Goal: Task Accomplishment & Management: Complete application form

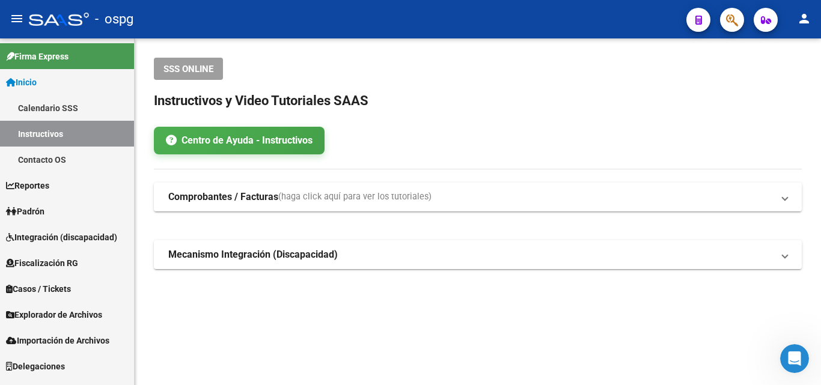
click at [88, 222] on link "Padrón" at bounding box center [67, 211] width 134 height 26
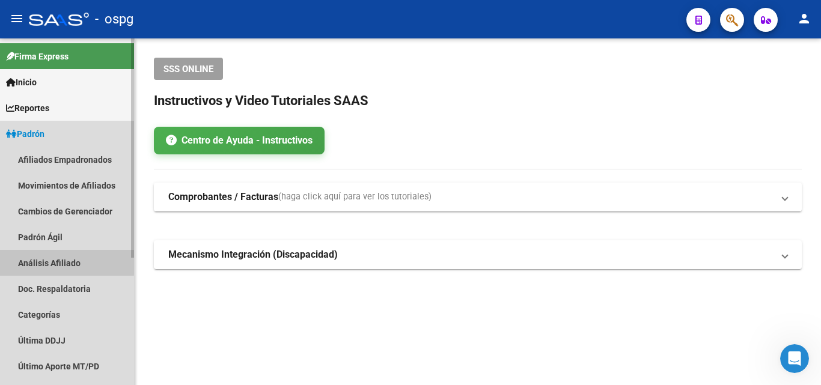
click at [61, 263] on link "Análisis Afiliado" at bounding box center [67, 263] width 134 height 26
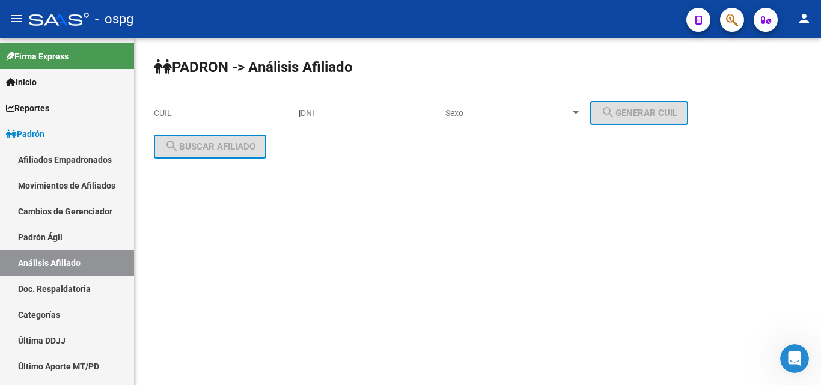
click at [173, 114] on input "CUIL" at bounding box center [222, 113] width 136 height 10
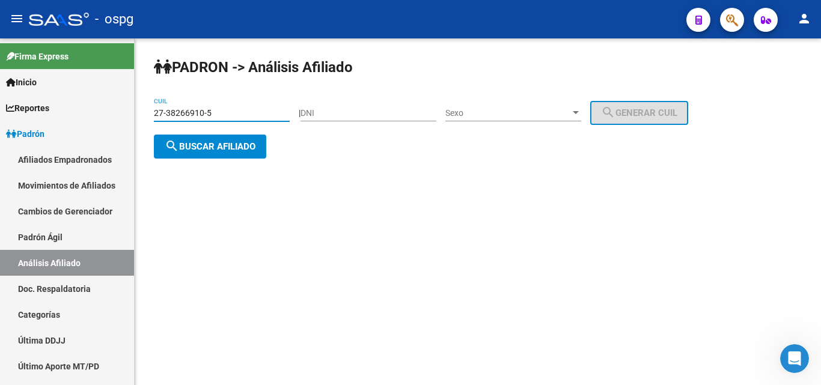
type input "27-38266910-5"
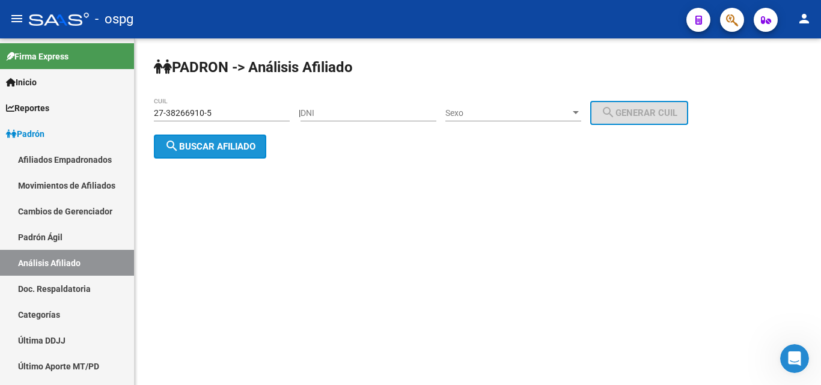
click at [216, 148] on span "search Buscar afiliado" at bounding box center [210, 146] width 91 height 11
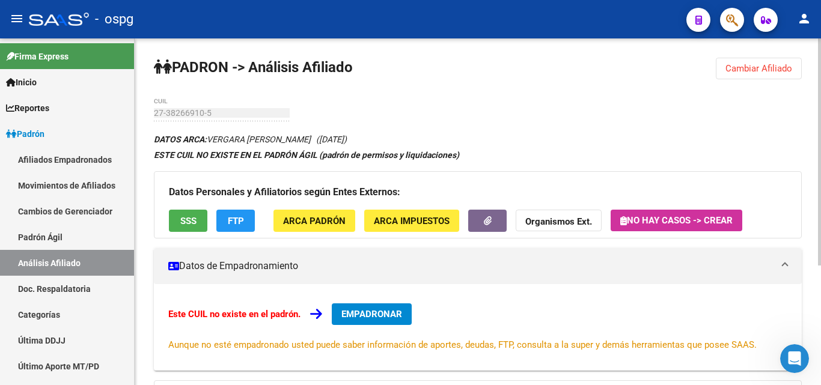
scroll to position [183, 0]
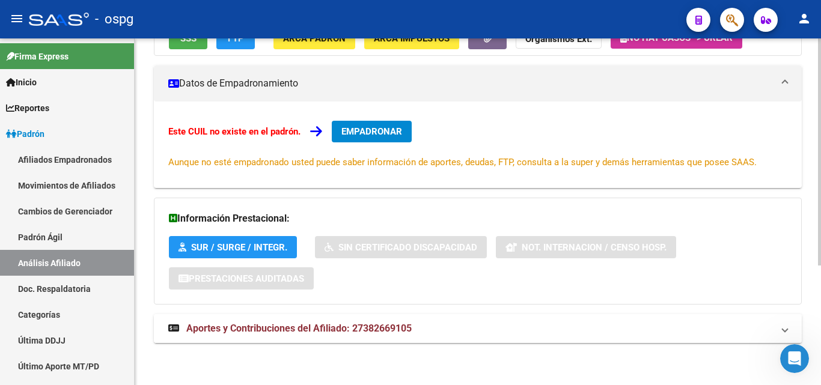
click at [322, 318] on mat-expansion-panel-header "Aportes y Contribuciones del Afiliado: 27382669105" at bounding box center [478, 328] width 648 height 29
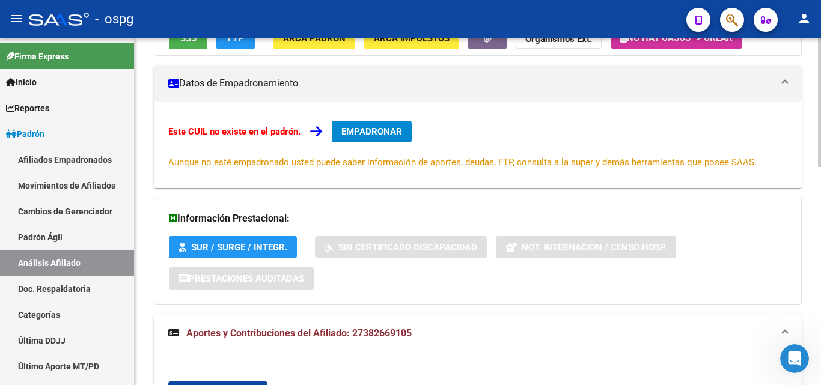
click at [388, 142] on div "Este CUIL no existe en el padrón. EMPADRONAR Aunque no esté empadronado usted p…" at bounding box center [477, 145] width 619 height 48
click at [385, 136] on span "EMPADRONAR" at bounding box center [371, 131] width 61 height 11
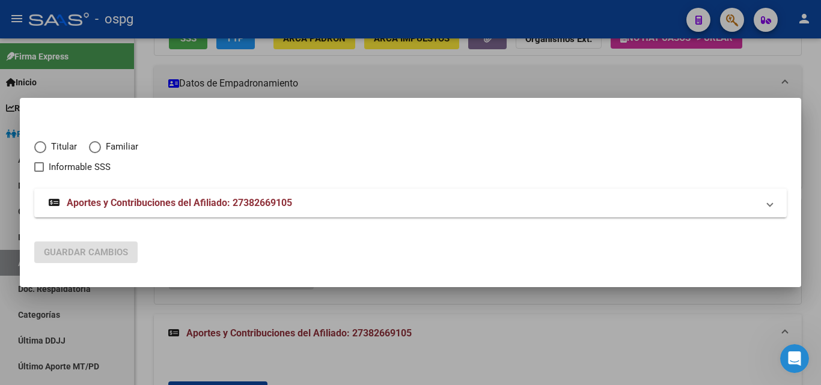
click at [44, 147] on span "Elija una opción" at bounding box center [40, 147] width 12 height 12
click at [44, 147] on input "Titular" at bounding box center [40, 147] width 12 height 12
radio input "true"
checkbox input "true"
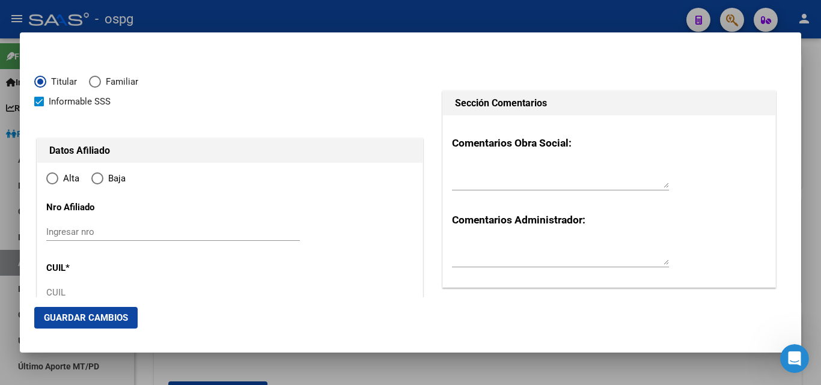
type input "27-38266910-5"
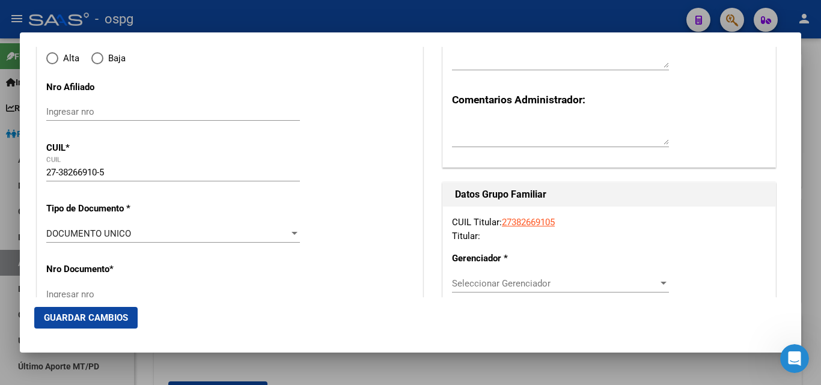
type input "38266910"
type input "VERGARA [PERSON_NAME]"
type input "[DATE]"
type input "MORON"
type input "1708"
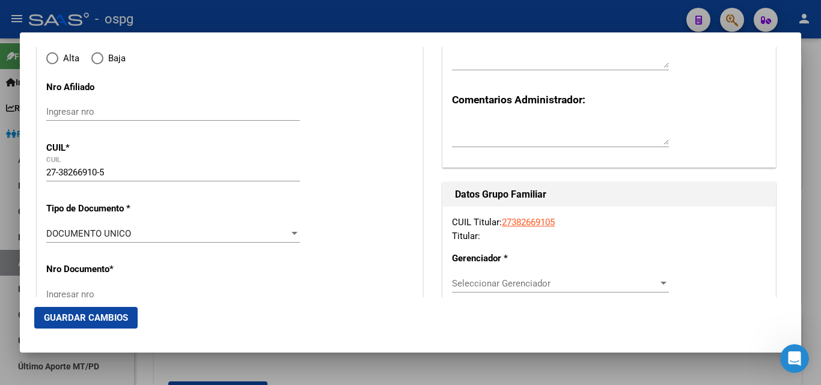
type input "STA CATALINA"
type input "1677"
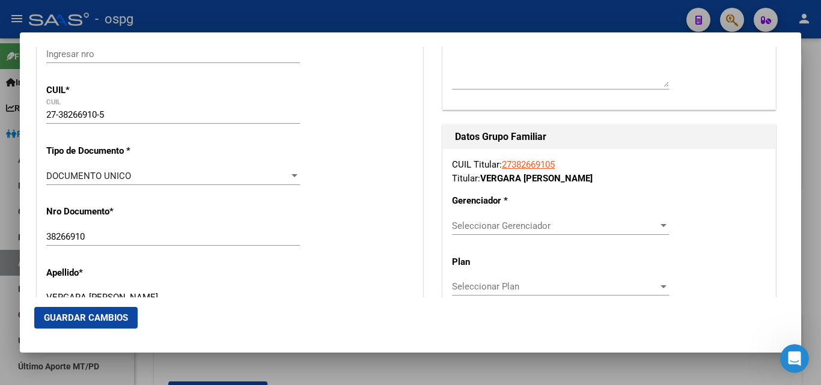
radio input "true"
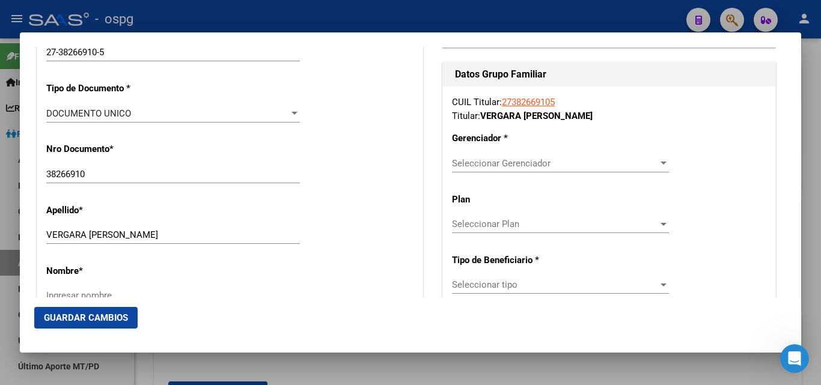
type input "MORON"
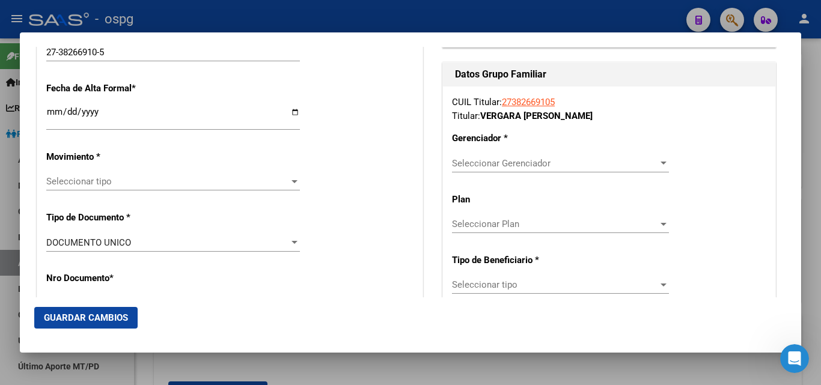
click at [93, 179] on span "Seleccionar tipo" at bounding box center [167, 181] width 243 height 11
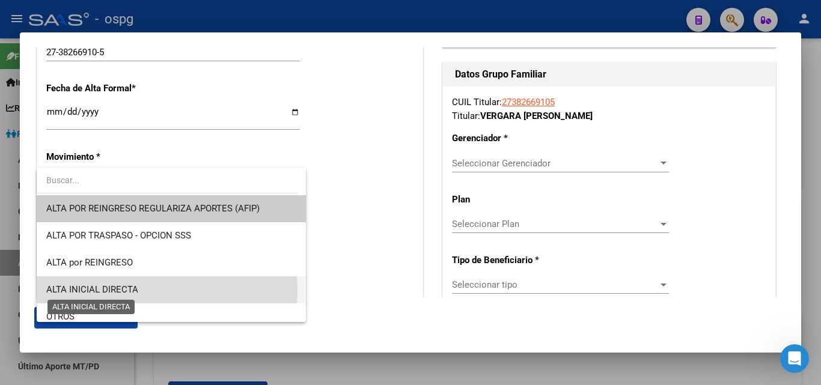
click at [112, 291] on span "ALTA INICIAL DIRECTA" at bounding box center [92, 289] width 92 height 11
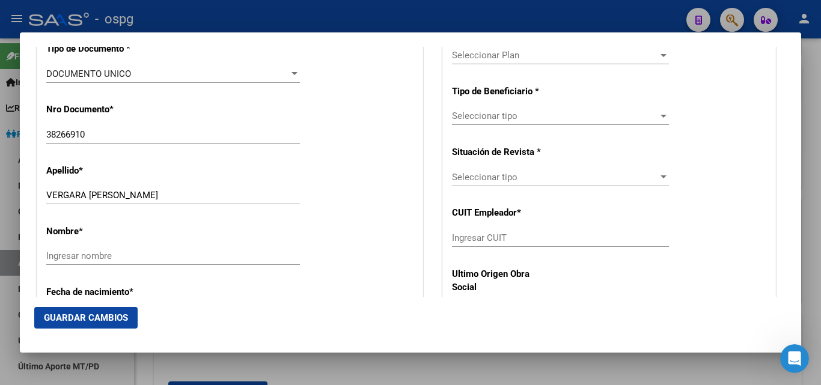
scroll to position [421, 0]
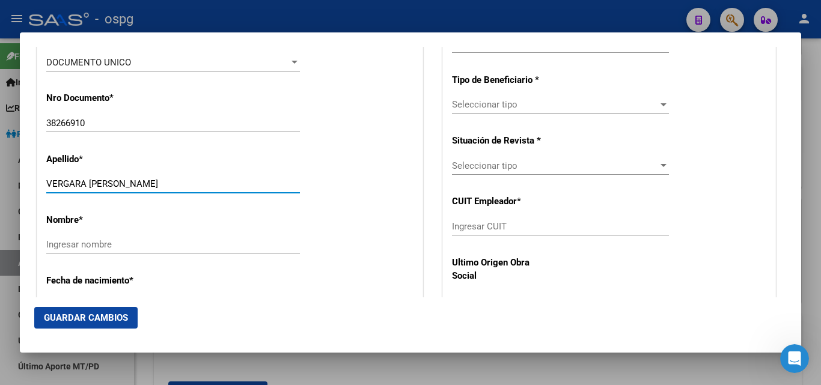
drag, startPoint x: 90, startPoint y: 186, endPoint x: 165, endPoint y: 185, distance: 75.7
click at [165, 185] on input "VERGARA [PERSON_NAME]" at bounding box center [173, 183] width 254 height 11
type input "VERGARA"
click at [62, 245] on input "Ingresar nombre" at bounding box center [173, 244] width 254 height 11
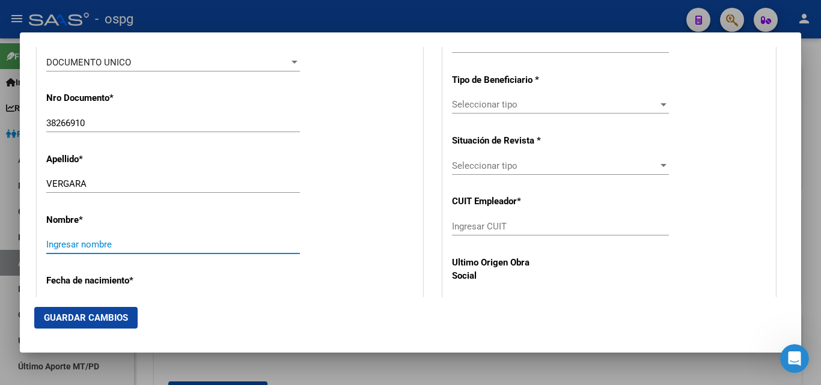
paste input "[PERSON_NAME]"
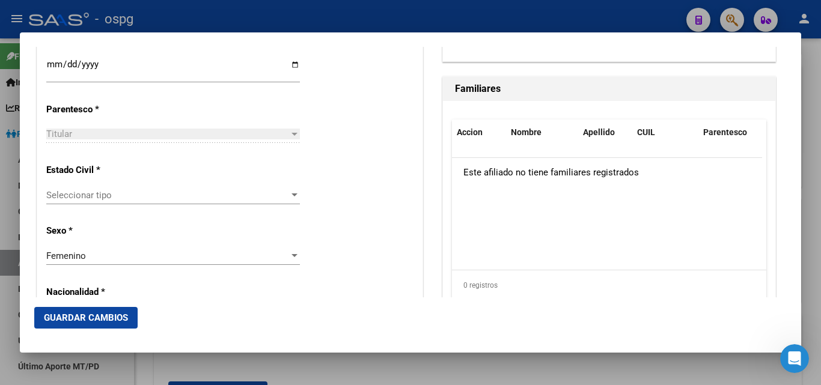
scroll to position [661, 0]
type input "[PERSON_NAME]"
click at [135, 194] on span "Seleccionar tipo" at bounding box center [167, 194] width 243 height 11
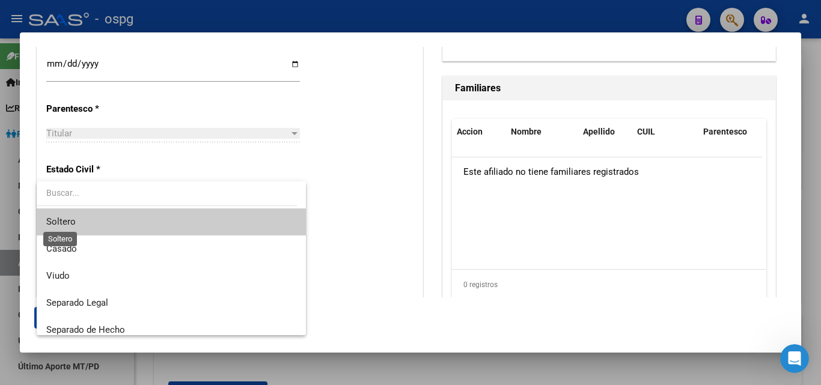
click at [73, 221] on span "Soltero" at bounding box center [60, 221] width 29 height 11
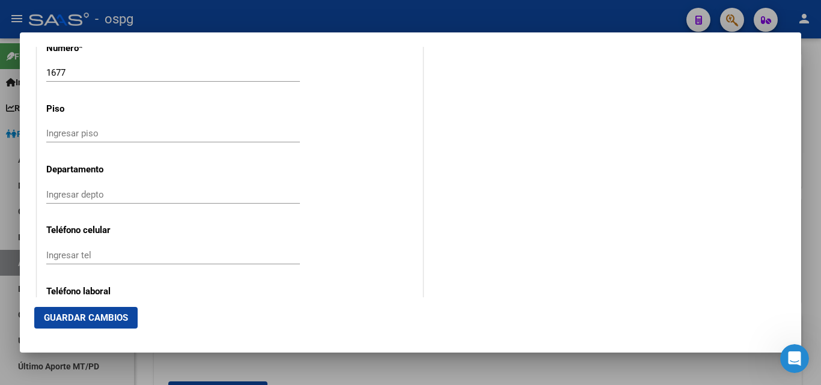
scroll to position [1442, 0]
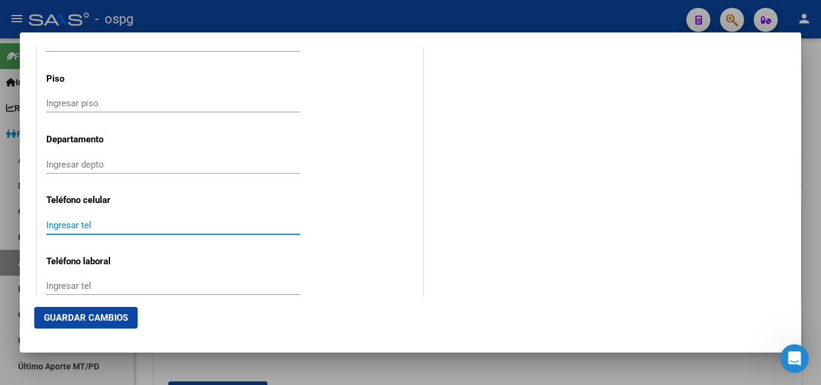
drag, startPoint x: 99, startPoint y: 228, endPoint x: 108, endPoint y: 228, distance: 9.6
click at [107, 228] on input "Ingresar tel" at bounding box center [173, 225] width 254 height 11
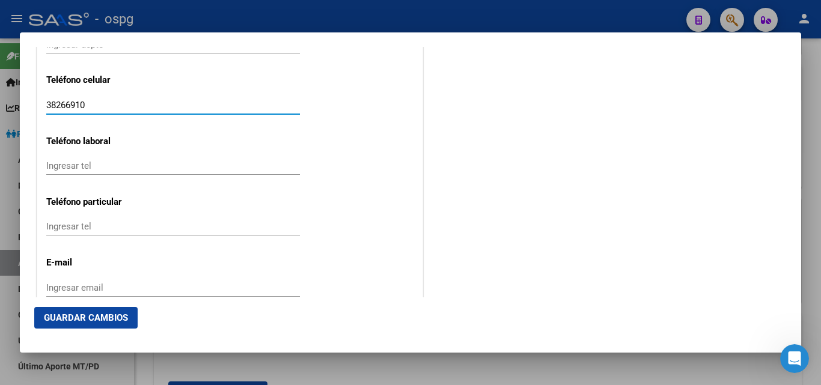
scroll to position [1642, 0]
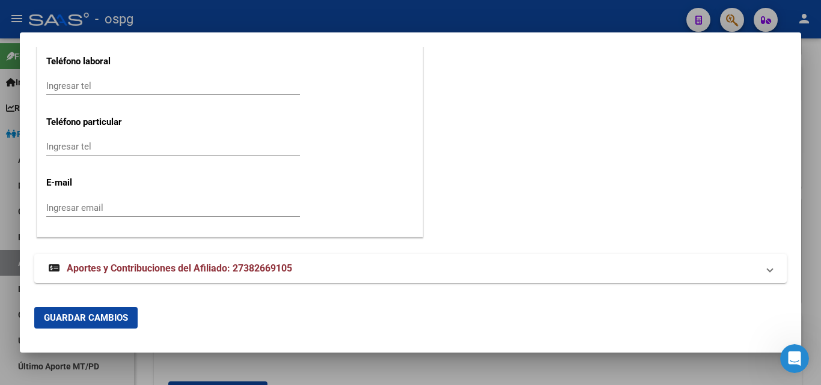
type input "38266910"
click at [55, 210] on input "Ingresar email" at bounding box center [173, 207] width 254 height 11
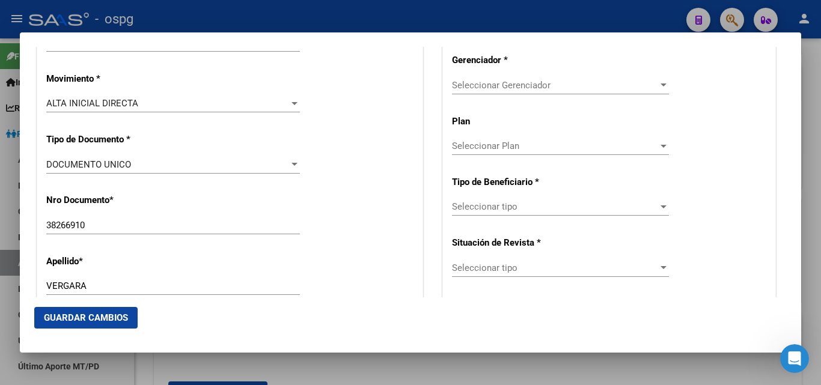
scroll to position [260, 0]
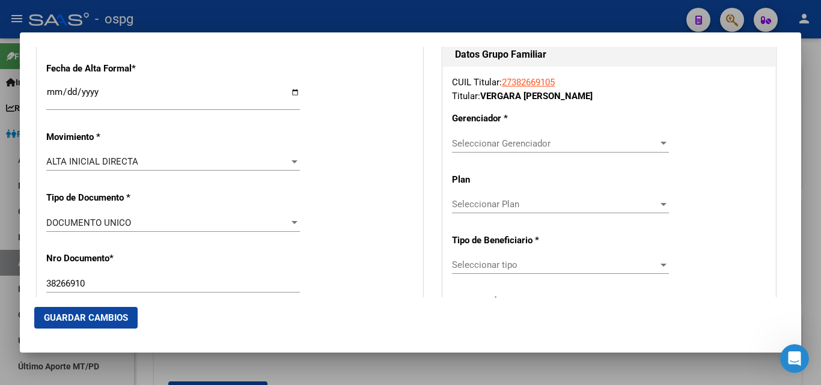
type input "[EMAIL_ADDRESS][DOMAIN_NAME]"
click at [514, 145] on span "Seleccionar Gerenciador" at bounding box center [555, 143] width 206 height 11
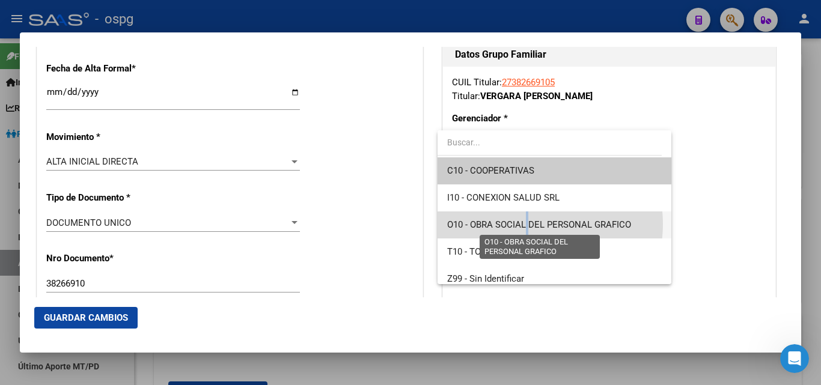
drag, startPoint x: 526, startPoint y: 224, endPoint x: 534, endPoint y: 228, distance: 8.1
click at [529, 226] on span "O10 - OBRA SOCIAL DEL PERSONAL GRAFICO" at bounding box center [539, 224] width 184 height 11
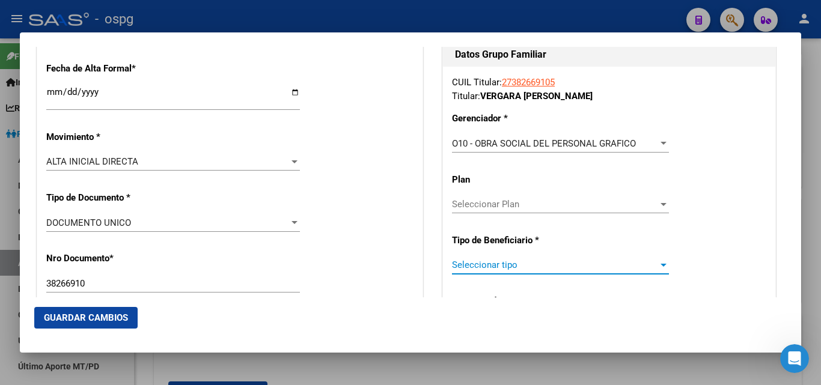
click at [489, 267] on span "Seleccionar tipo" at bounding box center [555, 265] width 206 height 11
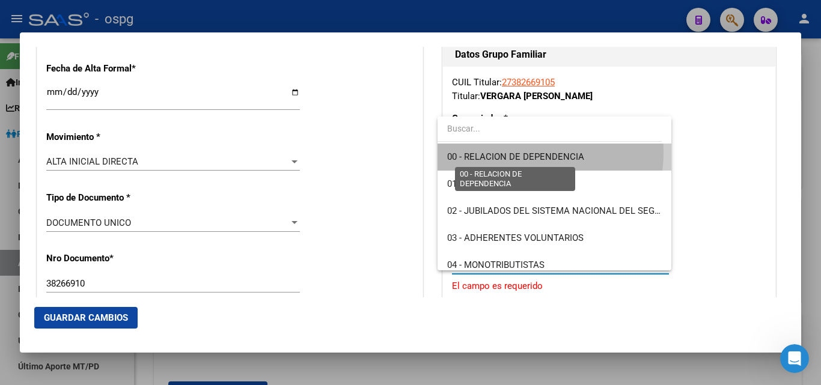
click at [520, 153] on span "00 - RELACION DE DEPENDENCIA" at bounding box center [515, 156] width 137 height 11
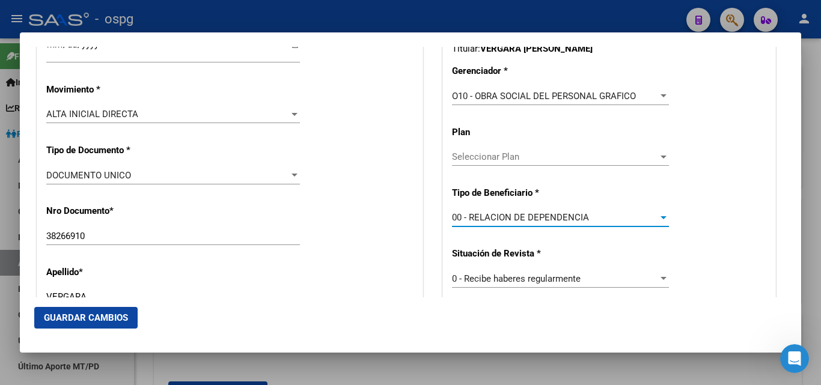
type input "30-70872575-3"
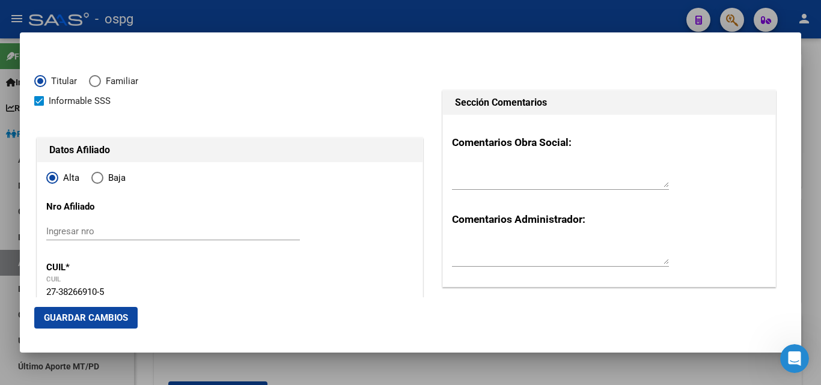
scroll to position [0, 0]
click at [75, 318] on span "Guardar Cambios" at bounding box center [86, 317] width 84 height 11
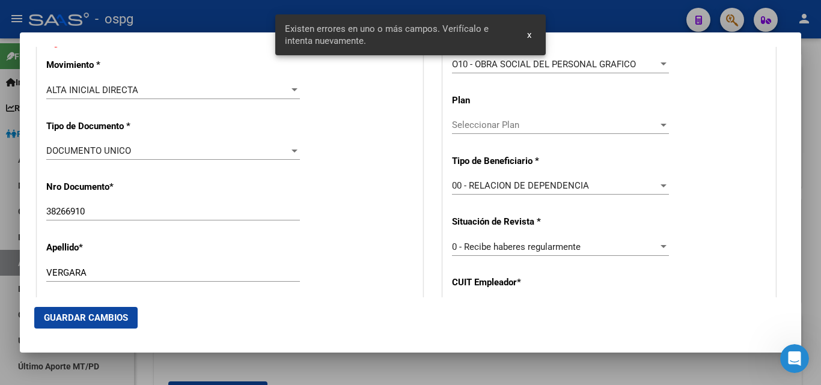
scroll to position [180, 0]
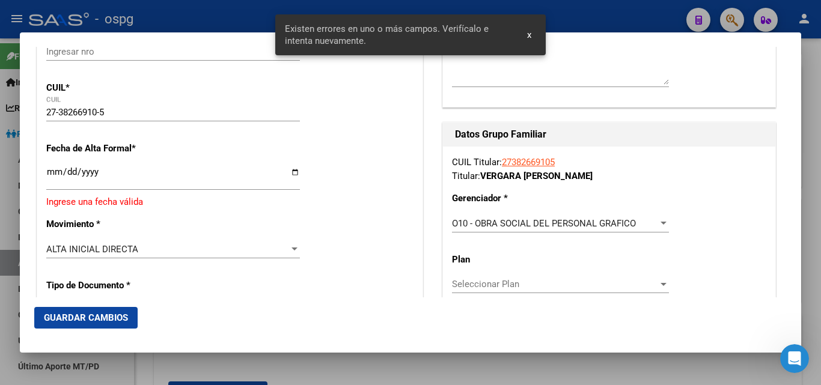
click at [50, 176] on input "Ingresar fecha" at bounding box center [173, 176] width 254 height 19
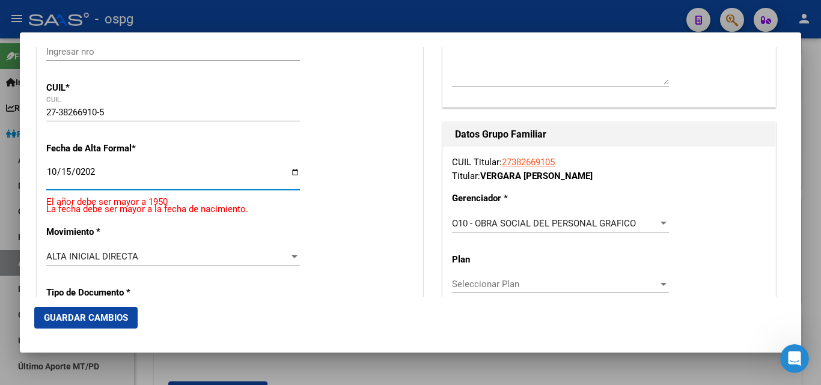
type input "[DATE]"
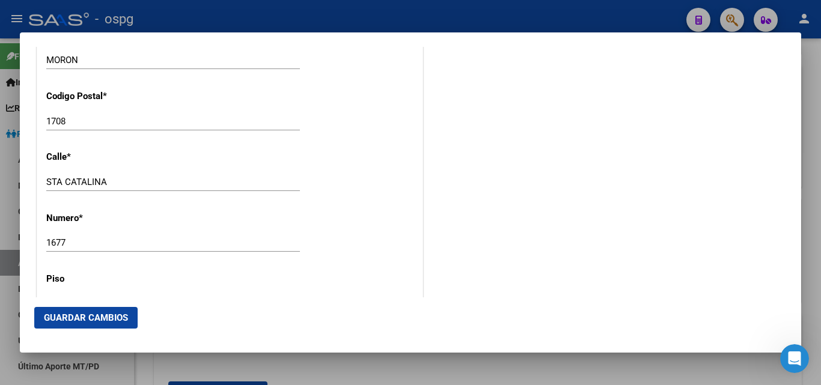
scroll to position [1382, 0]
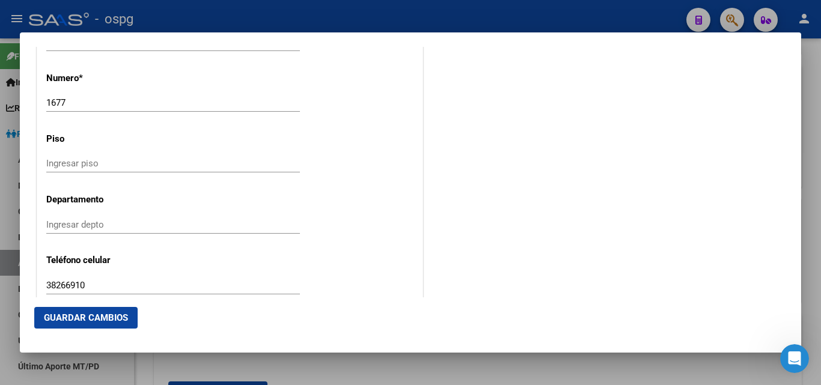
click at [58, 320] on span "Guardar Cambios" at bounding box center [86, 317] width 84 height 11
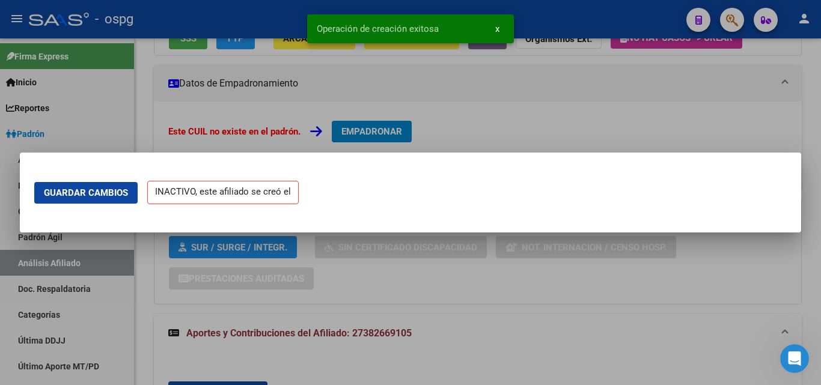
scroll to position [0, 0]
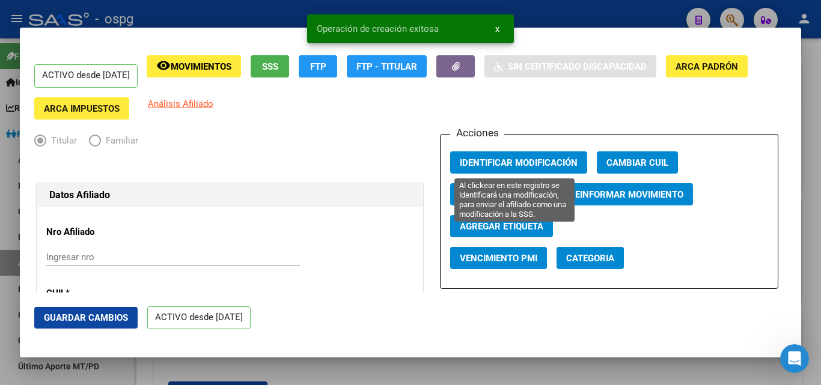
click at [507, 162] on span "Identificar Modificación" at bounding box center [519, 162] width 118 height 11
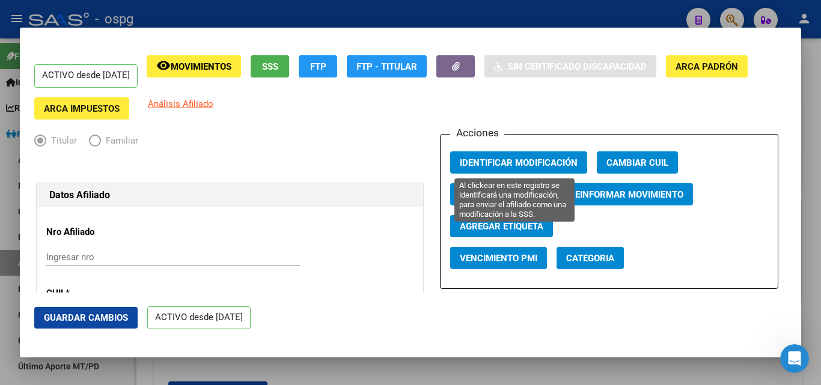
click at [473, 171] on button "Identificar Modificación" at bounding box center [518, 162] width 137 height 22
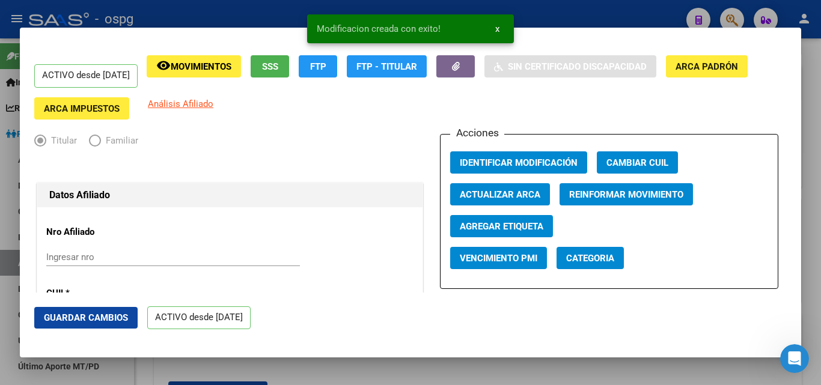
click at [464, 65] on button "button" at bounding box center [455, 66] width 38 height 22
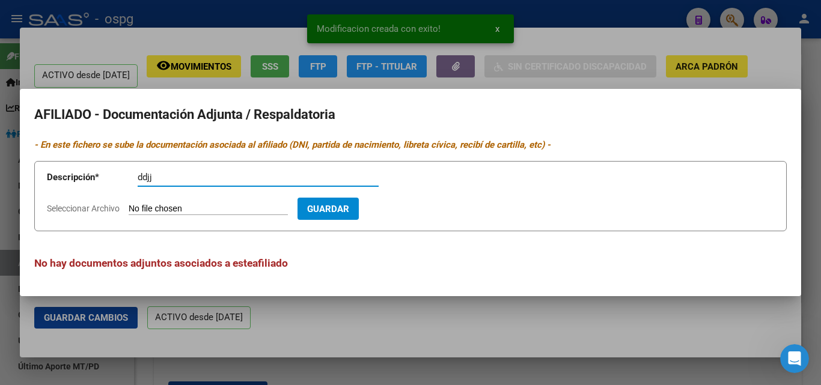
type input "ddjj"
click at [158, 210] on input "Seleccionar Archivo" at bounding box center [208, 209] width 159 height 11
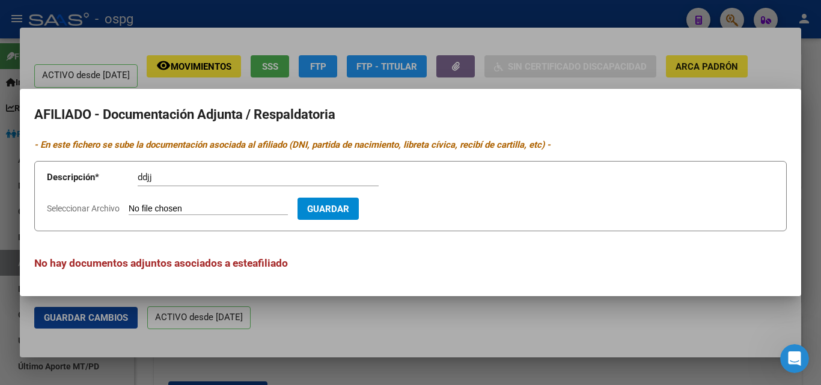
type input "C:\fakepath\VERGARA ROMINA ddjj.pdf"
drag, startPoint x: 418, startPoint y: 208, endPoint x: 428, endPoint y: 210, distance: 9.8
click at [419, 208] on span "Guardar" at bounding box center [398, 209] width 42 height 11
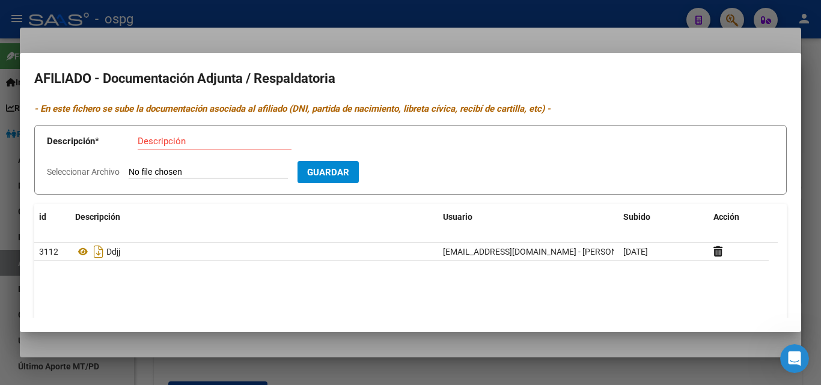
drag, startPoint x: 266, startPoint y: 22, endPoint x: 275, endPoint y: 22, distance: 9.0
click at [266, 20] on div at bounding box center [410, 192] width 821 height 385
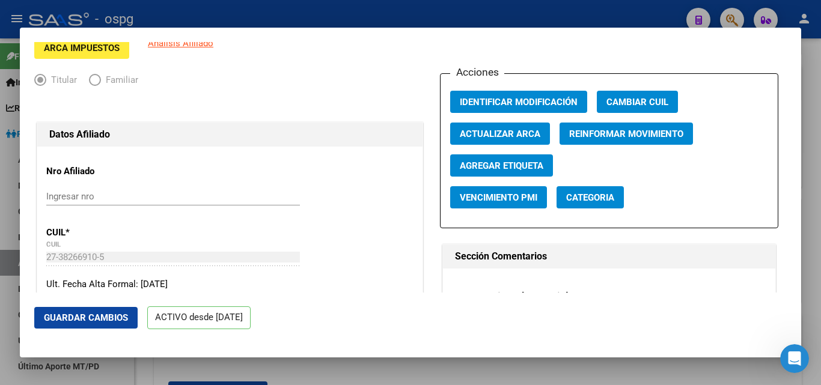
scroll to position [60, 0]
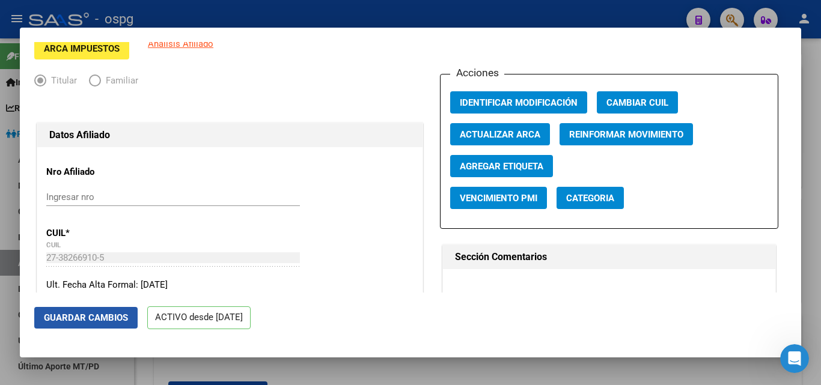
click at [94, 312] on span "Guardar Cambios" at bounding box center [86, 317] width 84 height 11
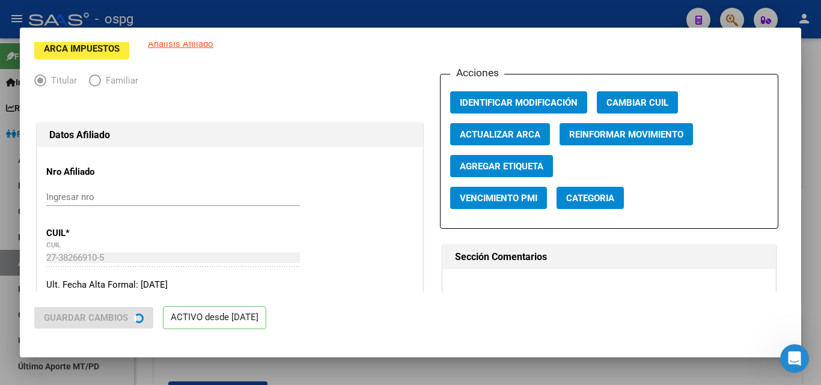
click at [153, 1] on div at bounding box center [410, 192] width 821 height 385
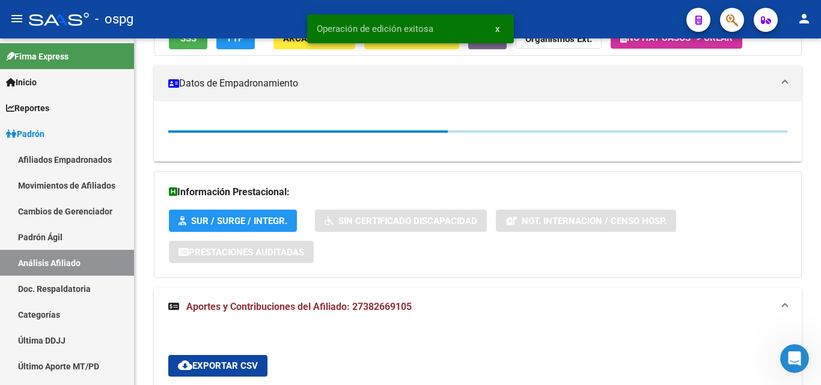
click at [151, 13] on div "- ospg" at bounding box center [353, 19] width 648 height 26
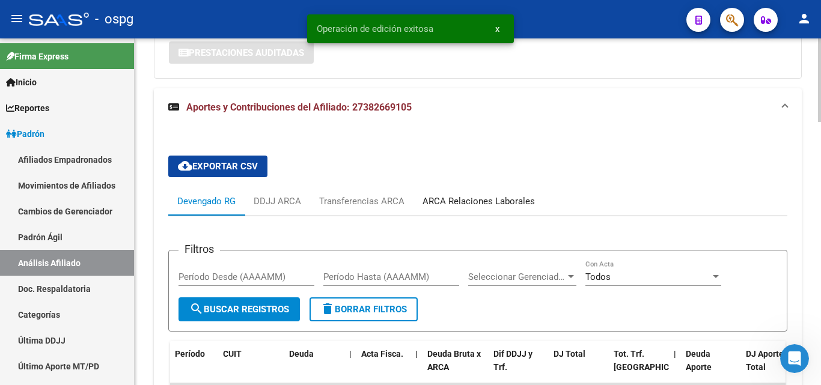
click at [497, 202] on div "ARCA Relaciones Laborales" at bounding box center [478, 201] width 112 height 13
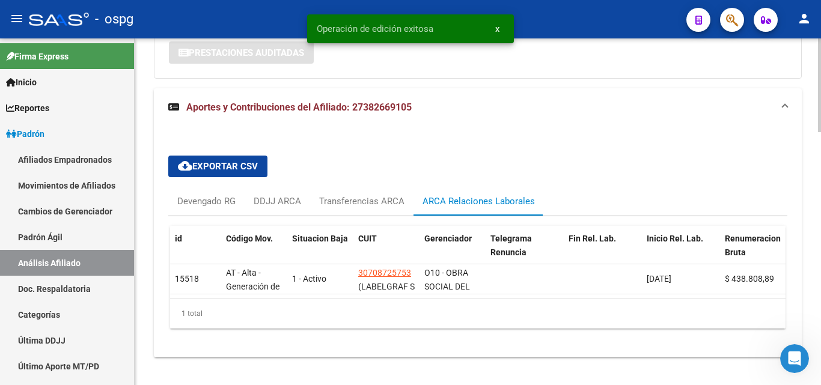
scroll to position [937, 0]
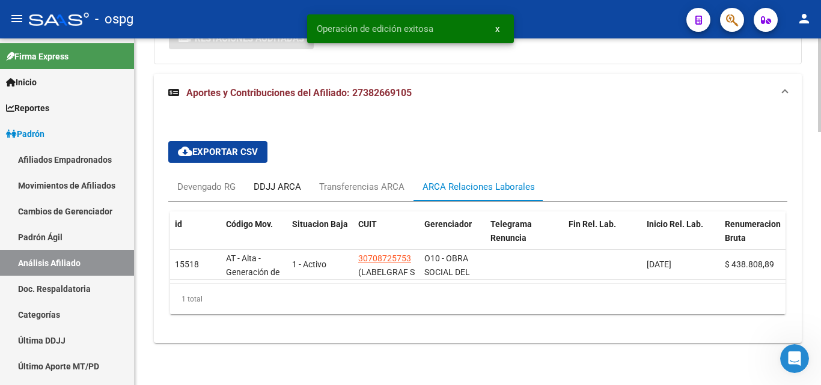
click at [284, 180] on div "DDJJ ARCA" at bounding box center [277, 186] width 47 height 13
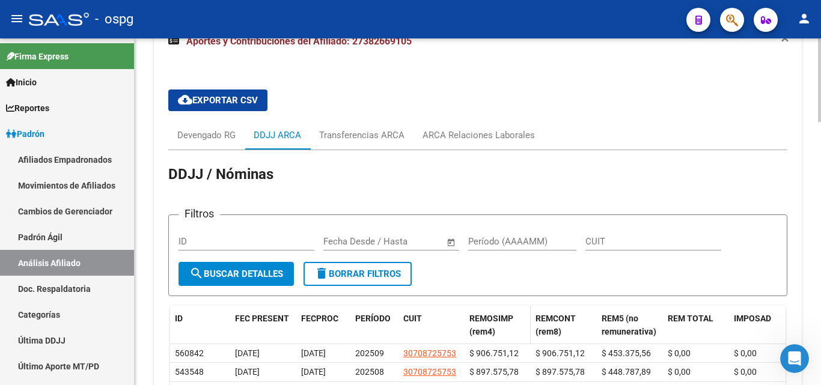
scroll to position [1024, 0]
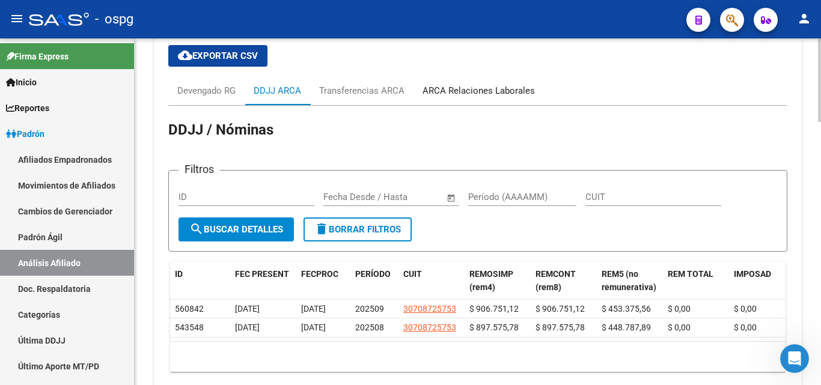
click at [456, 97] on div "ARCA Relaciones Laborales" at bounding box center [478, 90] width 112 height 13
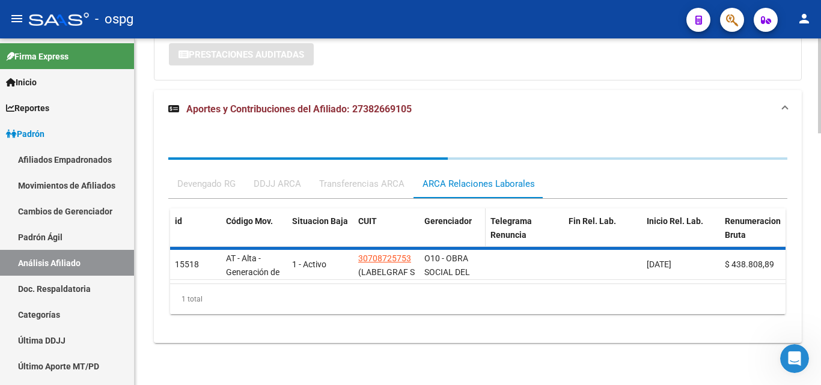
scroll to position [937, 0]
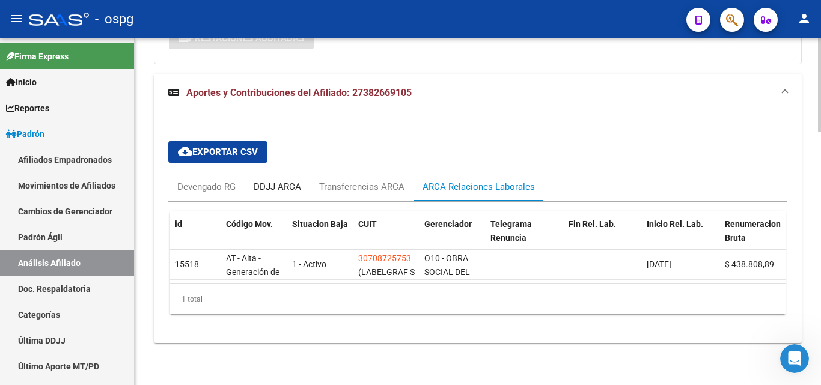
click at [265, 180] on div "DDJJ ARCA" at bounding box center [277, 186] width 47 height 13
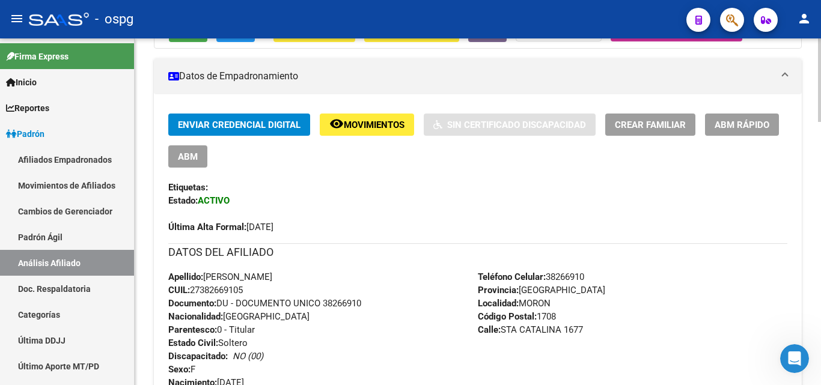
scroll to position [10, 0]
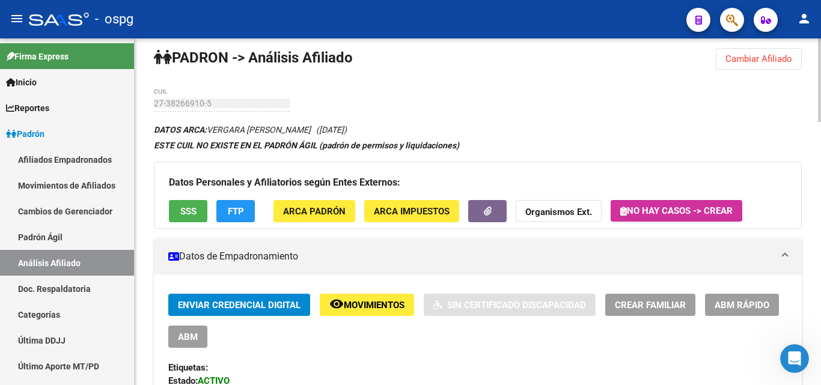
click at [759, 53] on span "Cambiar Afiliado" at bounding box center [758, 58] width 67 height 11
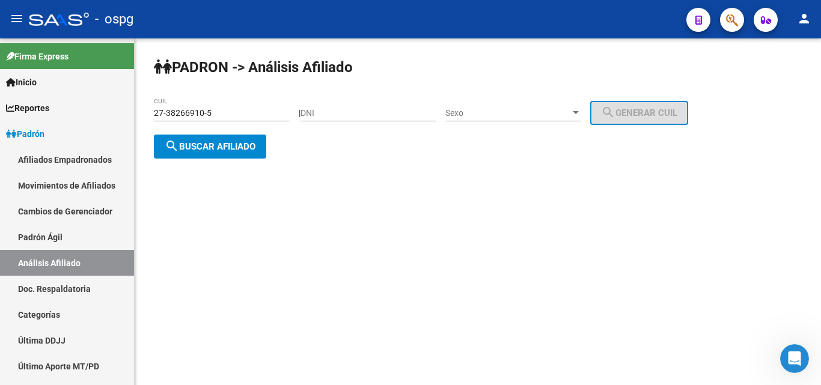
scroll to position [0, 0]
drag, startPoint x: 235, startPoint y: 114, endPoint x: 123, endPoint y: 114, distance: 111.8
click at [123, 114] on mat-sidenav-container "Firma Express Inicio Calendario SSS Instructivos Contacto OS Reportes Ingresos …" at bounding box center [410, 211] width 821 height 347
click at [213, 149] on span "search Buscar afiliado" at bounding box center [210, 146] width 91 height 11
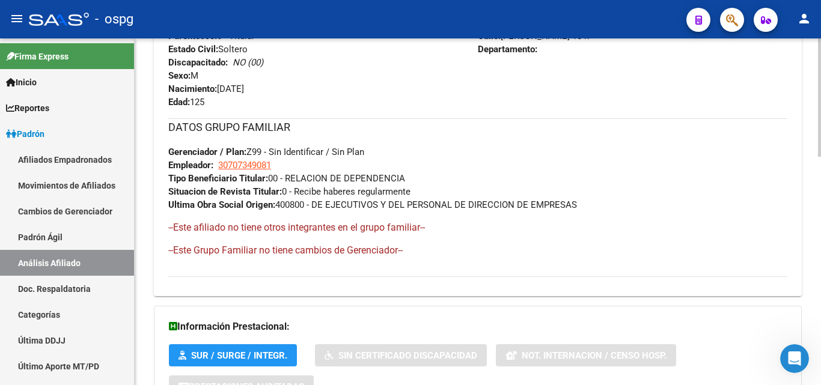
scroll to position [671, 0]
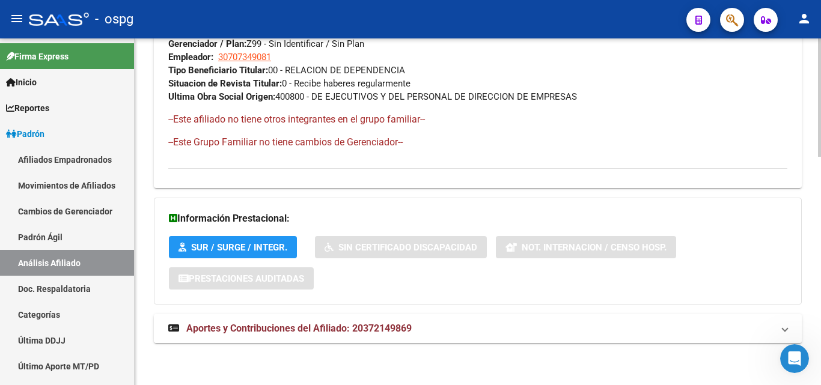
click at [311, 333] on span "Aportes y Contribuciones del Afiliado: 20372149869" at bounding box center [298, 328] width 225 height 11
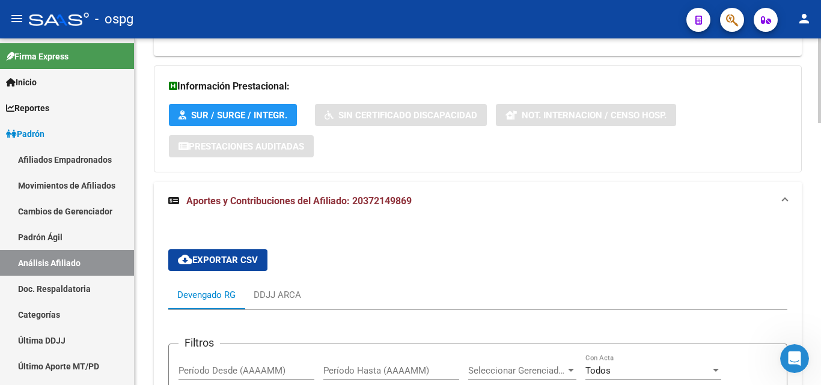
scroll to position [971, 0]
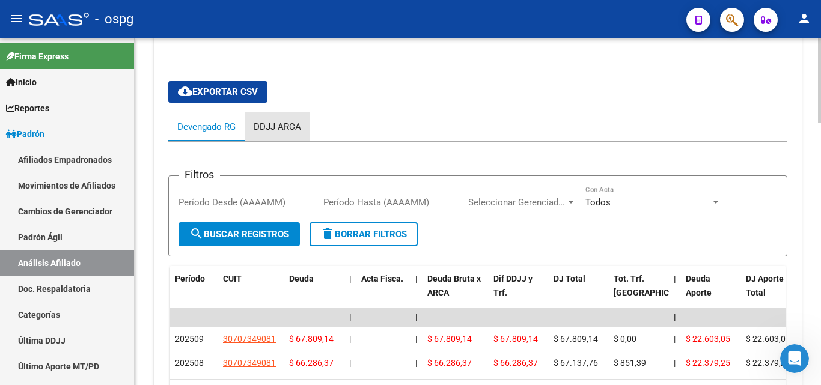
click at [280, 133] on div "DDJJ ARCA" at bounding box center [277, 126] width 47 height 13
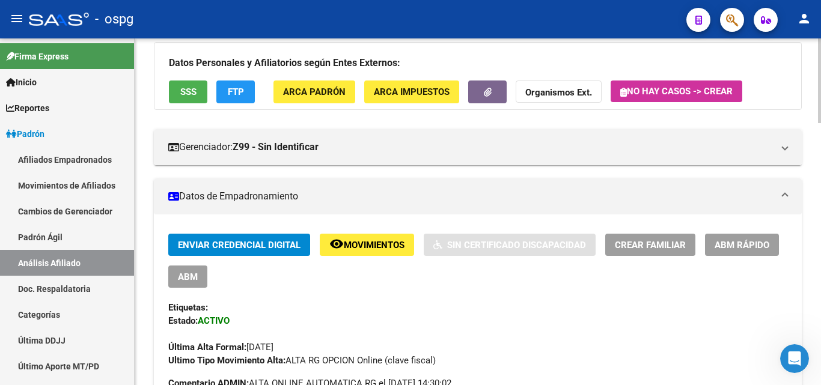
scroll to position [0, 0]
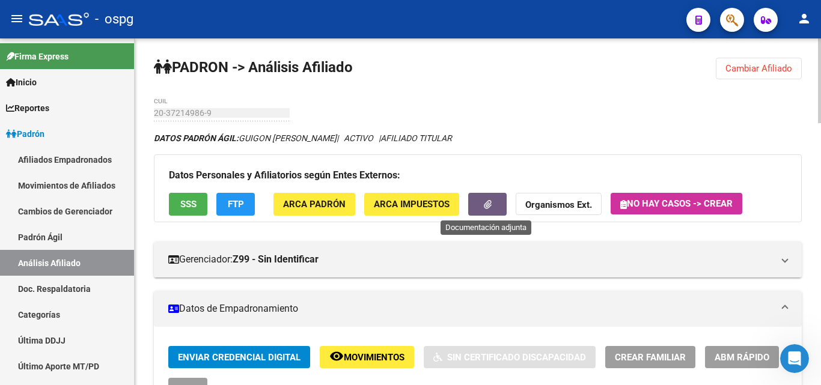
click at [498, 203] on button "button" at bounding box center [487, 204] width 38 height 22
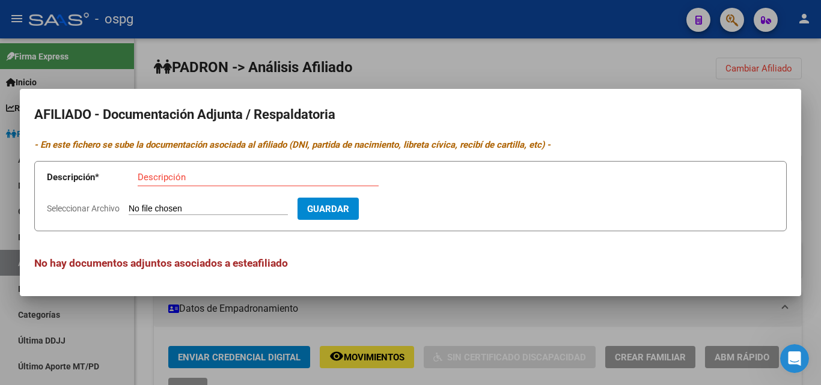
click at [344, 68] on div at bounding box center [410, 192] width 821 height 385
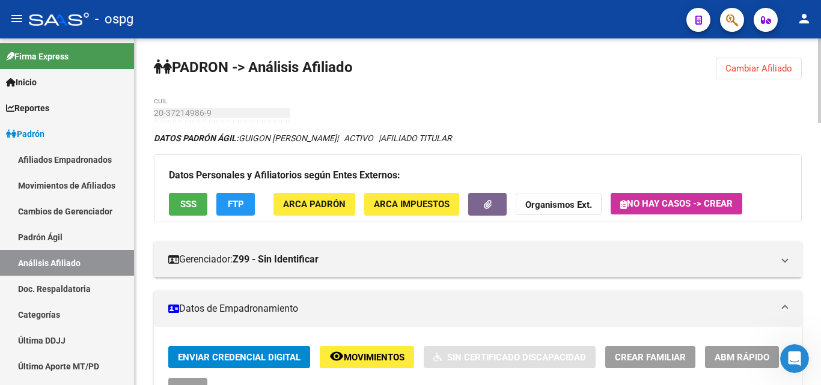
click at [221, 199] on button "FTP" at bounding box center [235, 204] width 38 height 22
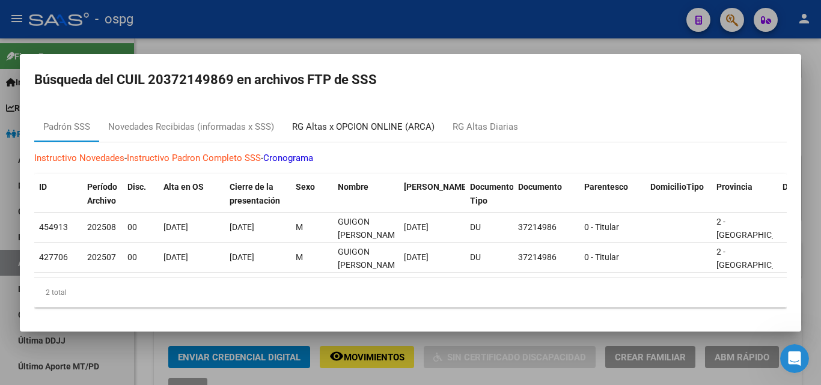
click at [348, 121] on div "RG Altas x OPCION ONLINE (ARCA)" at bounding box center [363, 127] width 142 height 14
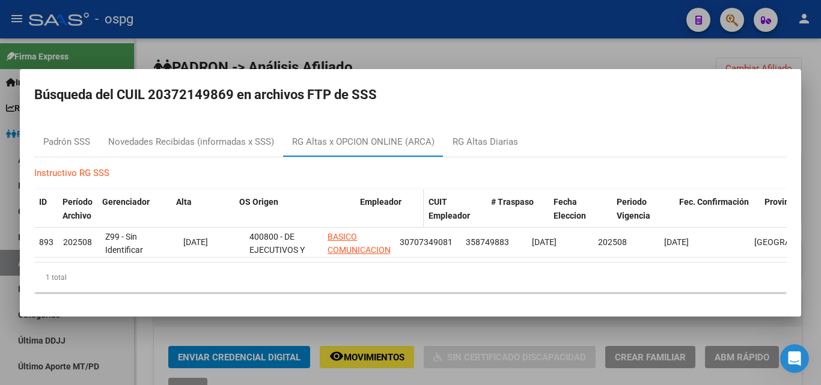
drag, startPoint x: 322, startPoint y: 205, endPoint x: 372, endPoint y: 205, distance: 49.9
click at [372, 205] on div "ID Período Archivo Gerenciador Alta OS Origen Empleador CUIT Empleador # Traspa…" at bounding box center [490, 209] width 913 height 40
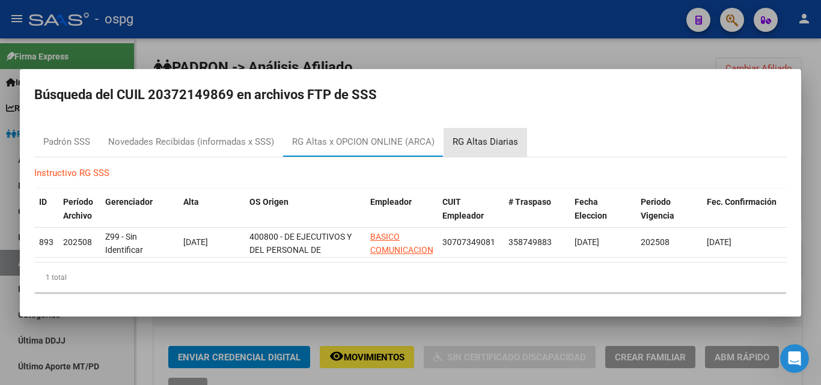
click at [496, 140] on div "RG Altas Diarias" at bounding box center [484, 142] width 65 height 14
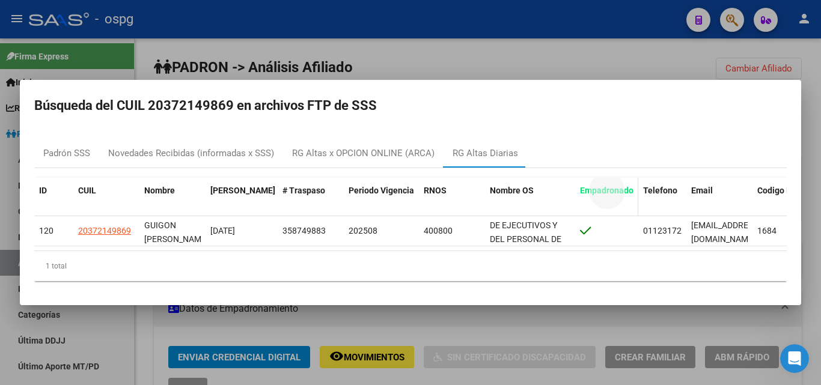
drag, startPoint x: 580, startPoint y: 188, endPoint x: 628, endPoint y: 188, distance: 48.7
click at [628, 188] on datatable-header-cell "Empadronado" at bounding box center [606, 198] width 63 height 40
click at [434, 67] on div at bounding box center [410, 192] width 821 height 385
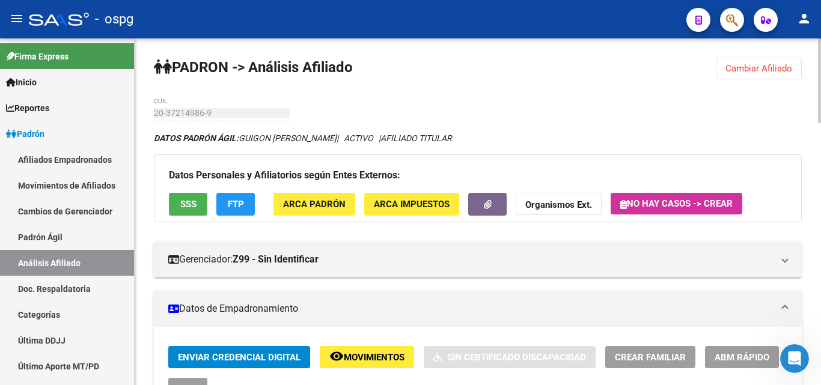
click at [761, 60] on button "Cambiar Afiliado" at bounding box center [759, 69] width 86 height 22
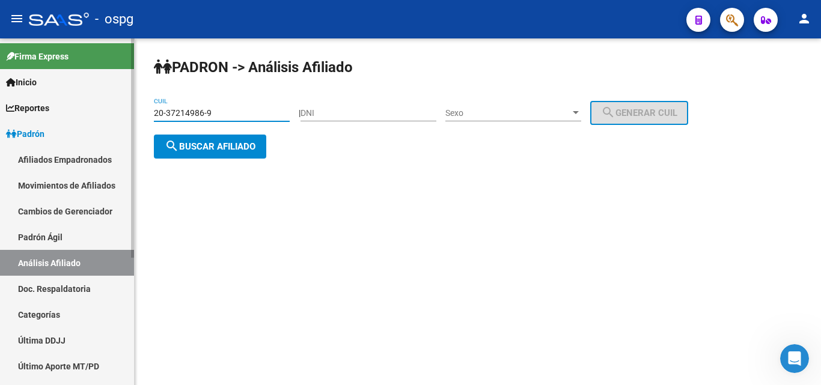
drag, startPoint x: 124, startPoint y: 123, endPoint x: 107, endPoint y: 126, distance: 17.7
click at [107, 126] on mat-sidenav-container "Firma Express Inicio Calendario SSS Instructivos Contacto OS Reportes Ingresos …" at bounding box center [410, 211] width 821 height 347
type input "20-93010752-3"
click at [237, 141] on span "search Buscar afiliado" at bounding box center [210, 146] width 91 height 11
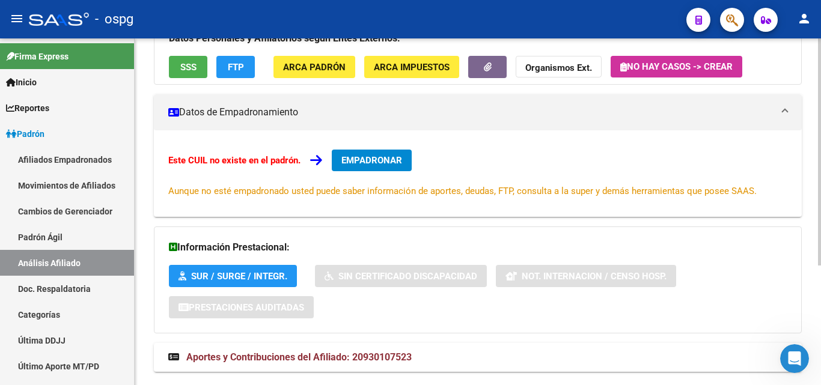
scroll to position [183, 0]
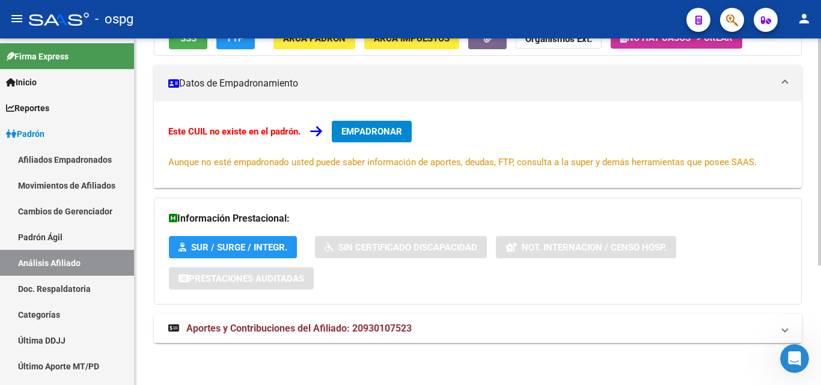
click at [273, 332] on span "Aportes y Contribuciones del Afiliado: 20930107523" at bounding box center [298, 328] width 225 height 11
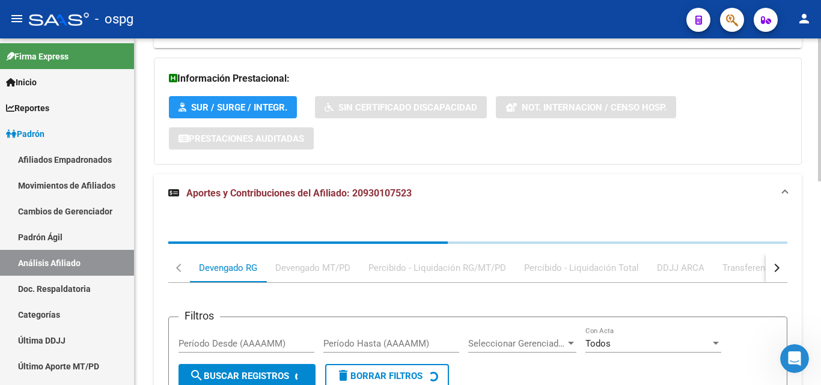
scroll to position [492, 0]
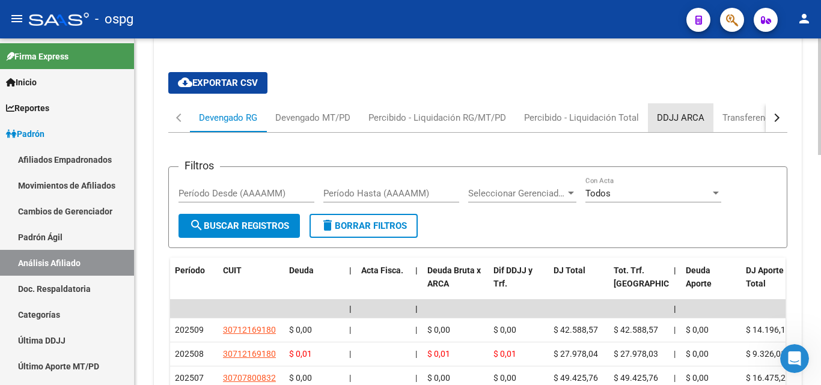
click at [705, 120] on div "DDJJ ARCA" at bounding box center [680, 117] width 65 height 29
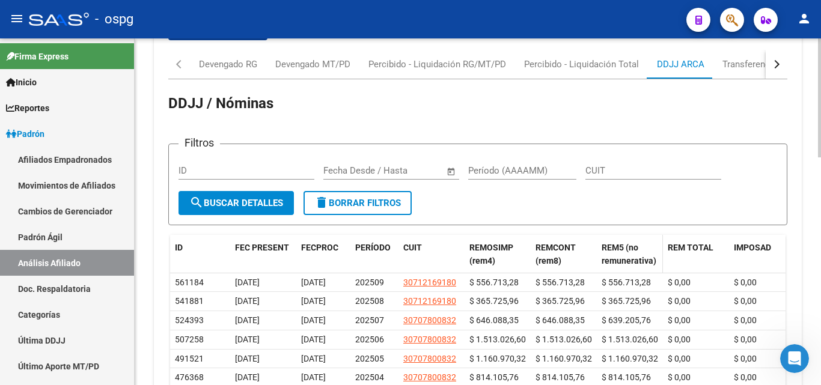
scroll to position [612, 0]
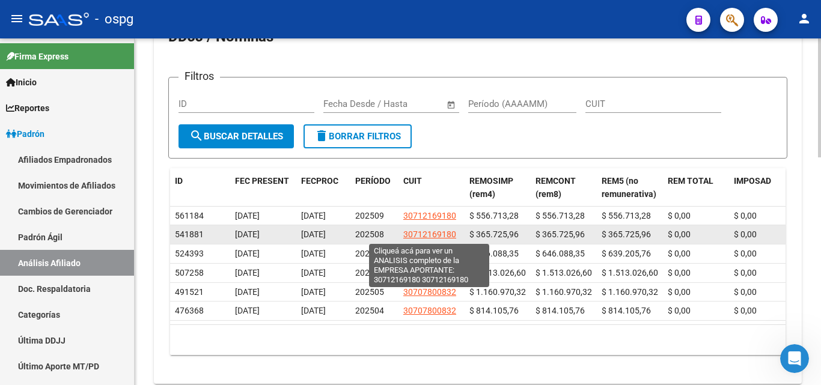
click at [436, 233] on span "30712169180" at bounding box center [429, 235] width 53 height 10
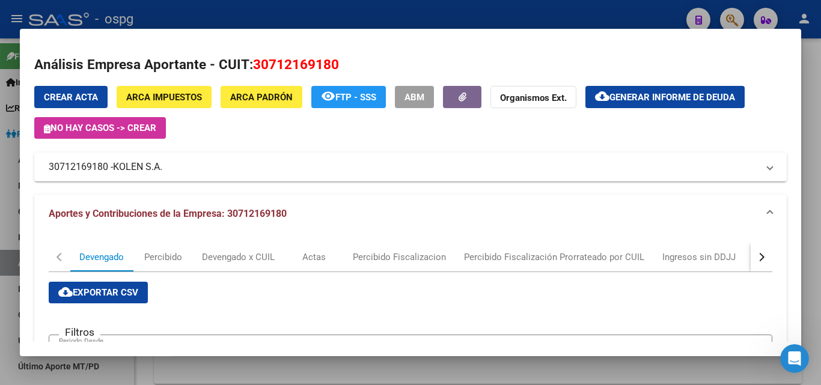
click at [377, 25] on div at bounding box center [410, 192] width 821 height 385
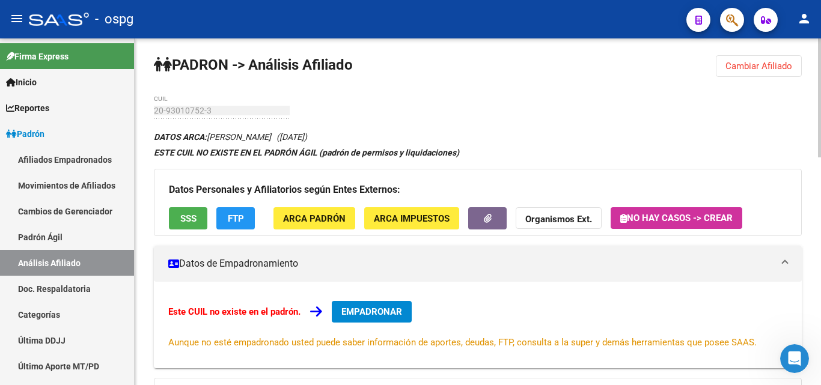
scroll to position [0, 0]
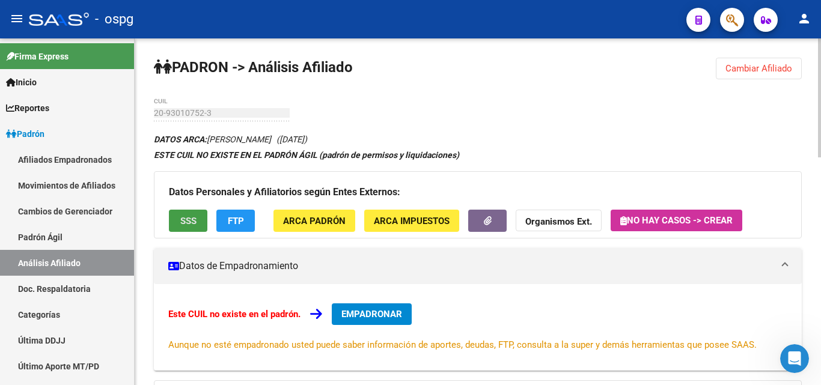
click at [174, 227] on button "SSS" at bounding box center [188, 221] width 38 height 22
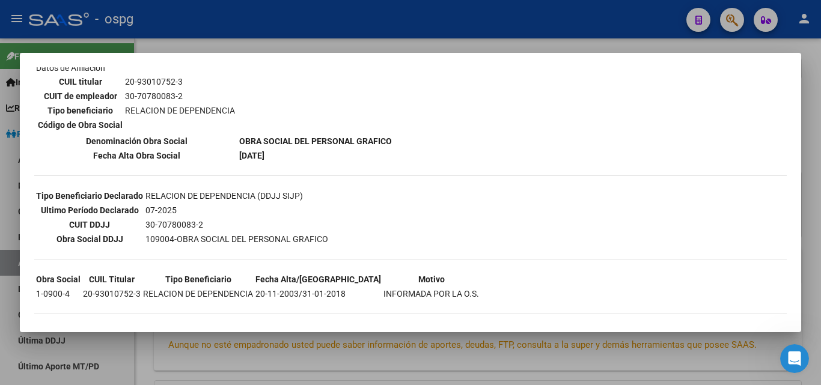
scroll to position [216, 0]
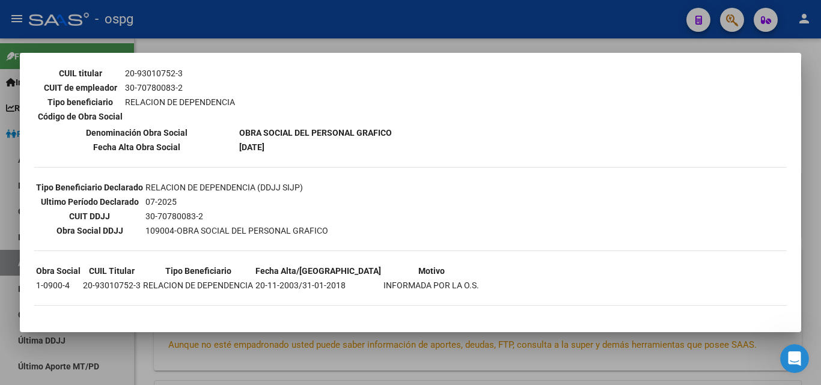
click at [285, 36] on div at bounding box center [410, 192] width 821 height 385
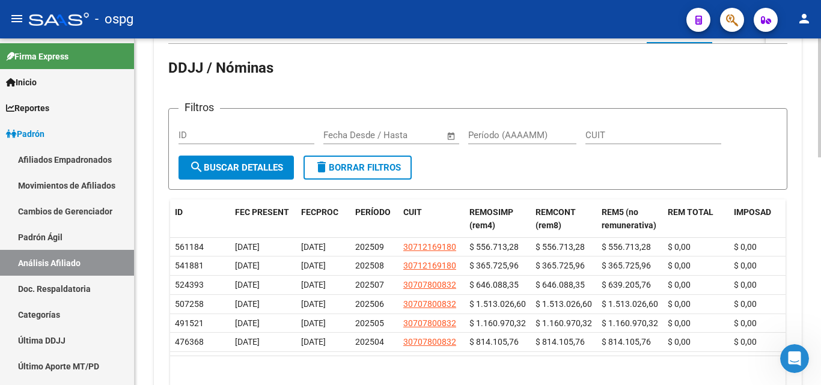
scroll to position [662, 0]
